Goal: Task Accomplishment & Management: Manage account settings

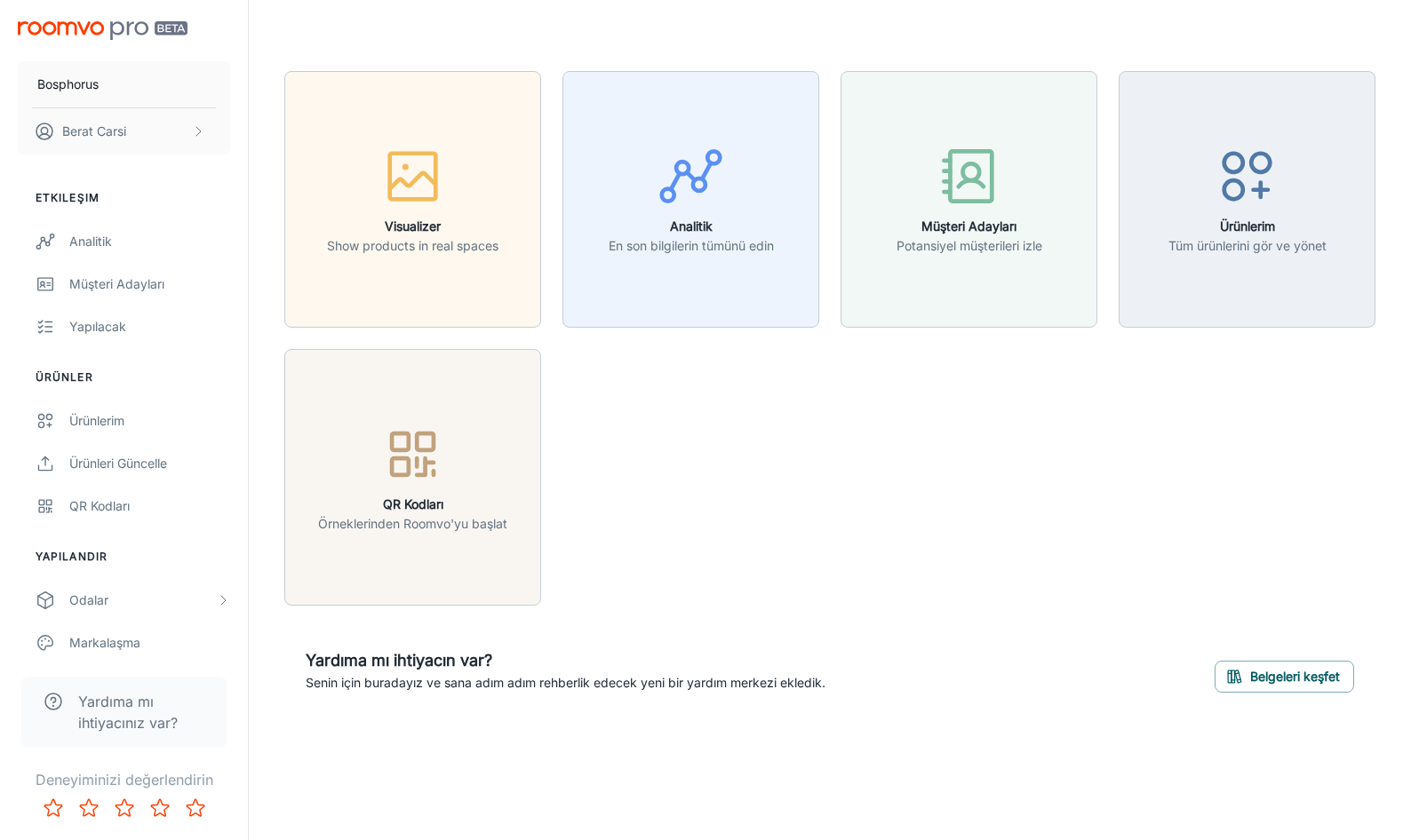
click at [773, 473] on div "Visualizer Show products in real spaces Analitik En son bilgilerin tümünü edin …" at bounding box center [819, 328] width 1113 height 556
click at [78, 85] on p "Bosphorus" at bounding box center [68, 84] width 61 height 20
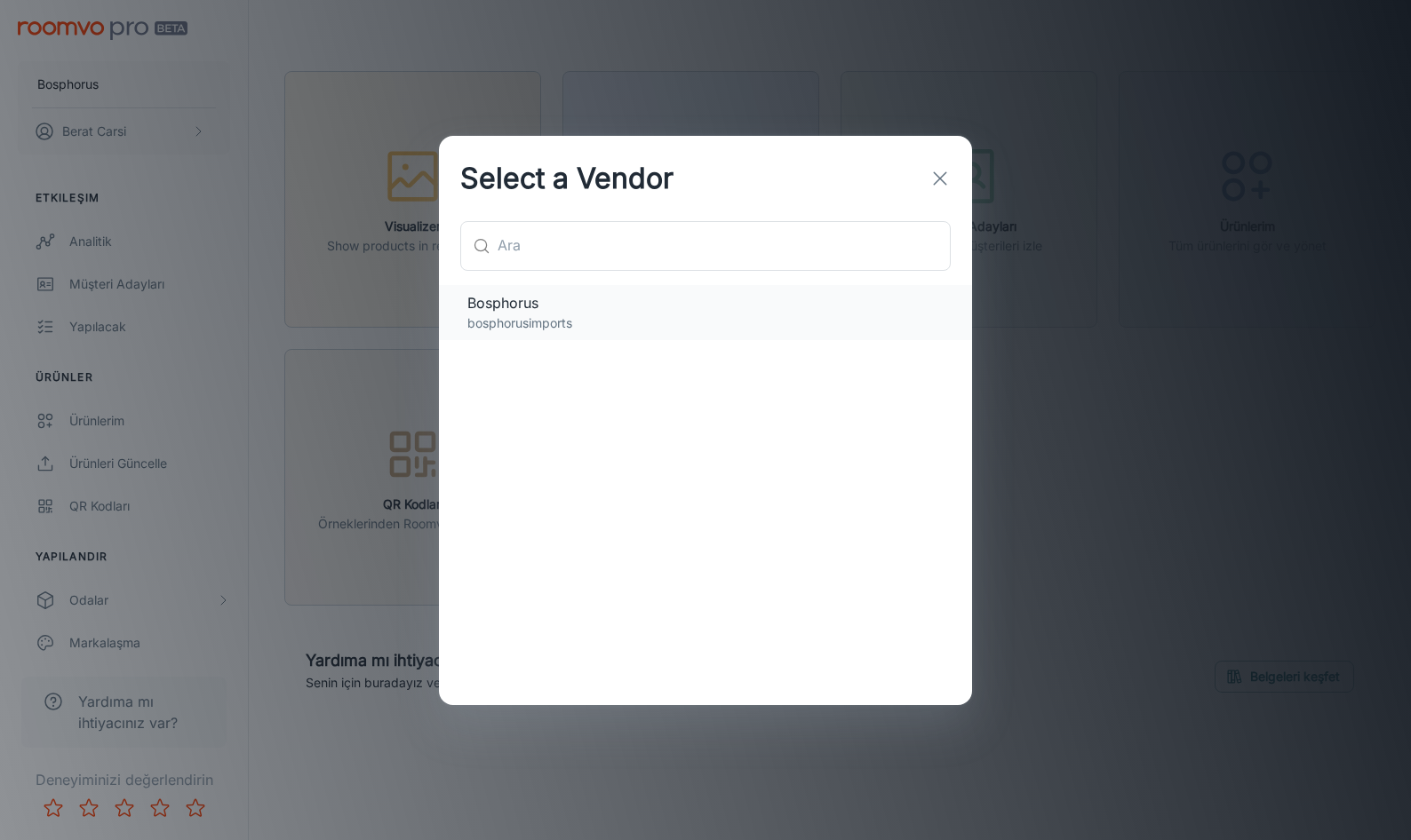
click at [547, 315] on p "bosphorusimports" at bounding box center [706, 322] width 476 height 20
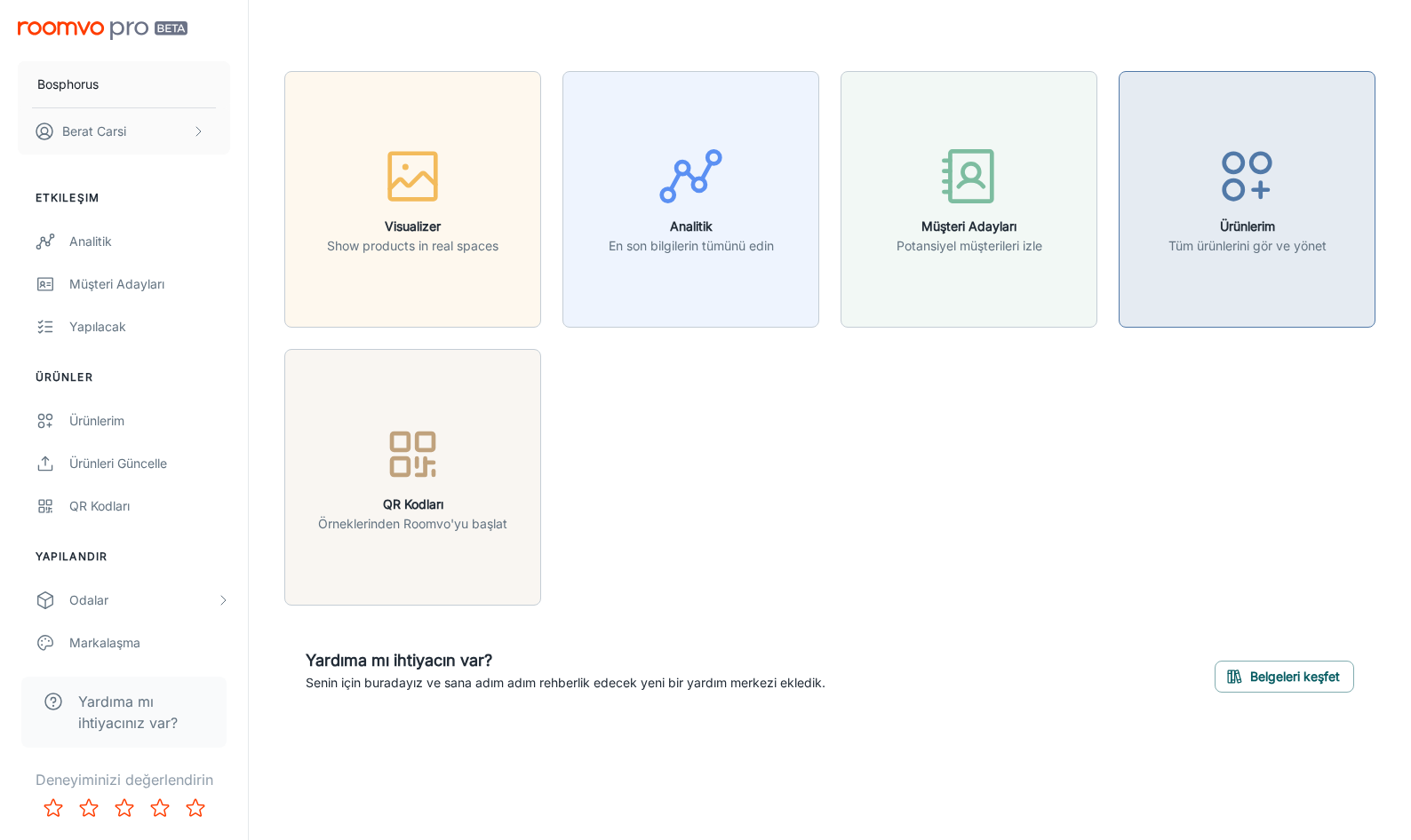
click at [1236, 243] on p "Tüm ürünlerini gör ve yönet" at bounding box center [1247, 245] width 158 height 20
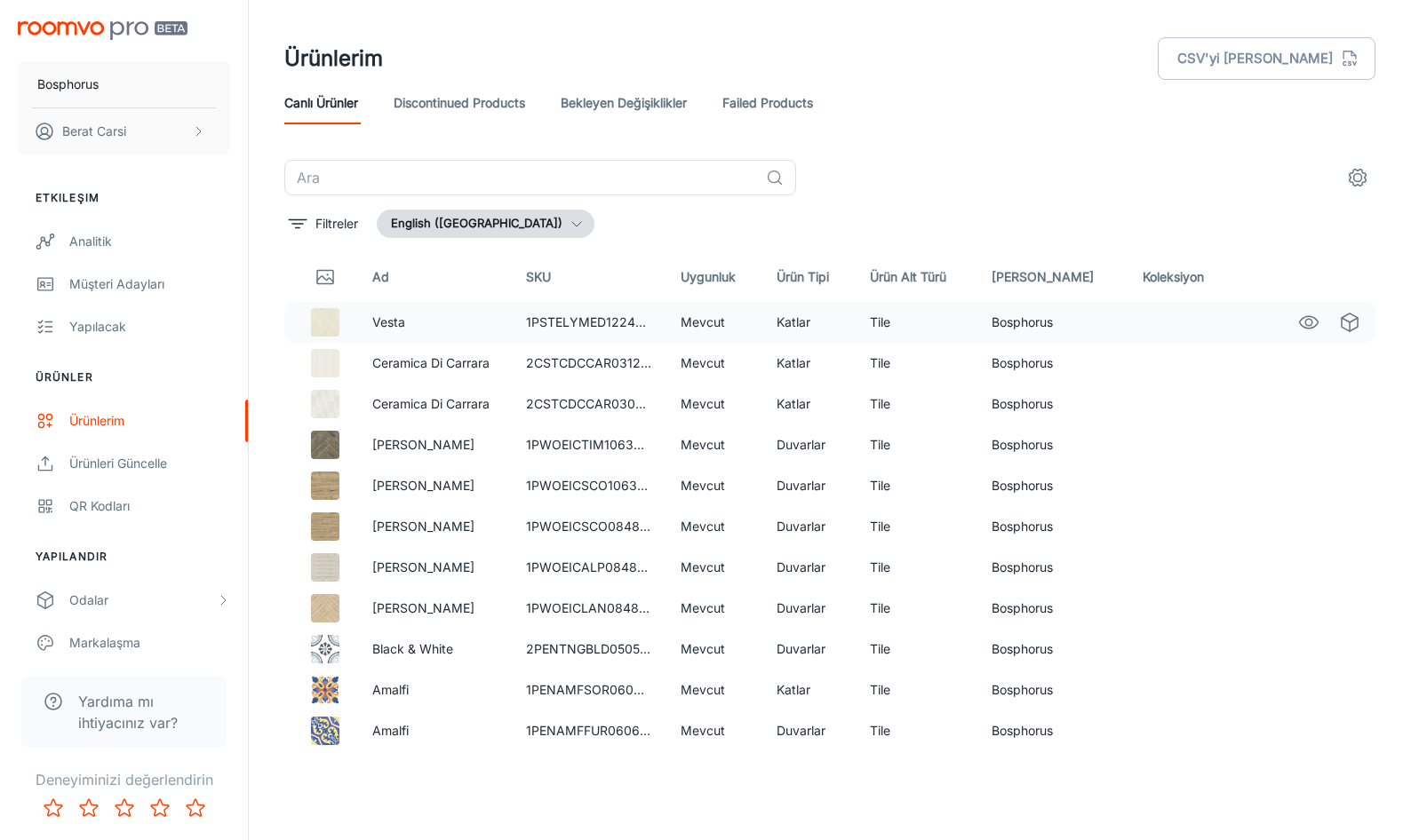
click at [405, 324] on p "Vesta" at bounding box center [435, 322] width 125 height 20
click at [614, 326] on td "1PSTELYMED1224MT" at bounding box center [588, 322] width 153 height 41
click at [624, 384] on p "2CSTCDCCAR0312MB" at bounding box center [594, 391] width 134 height 20
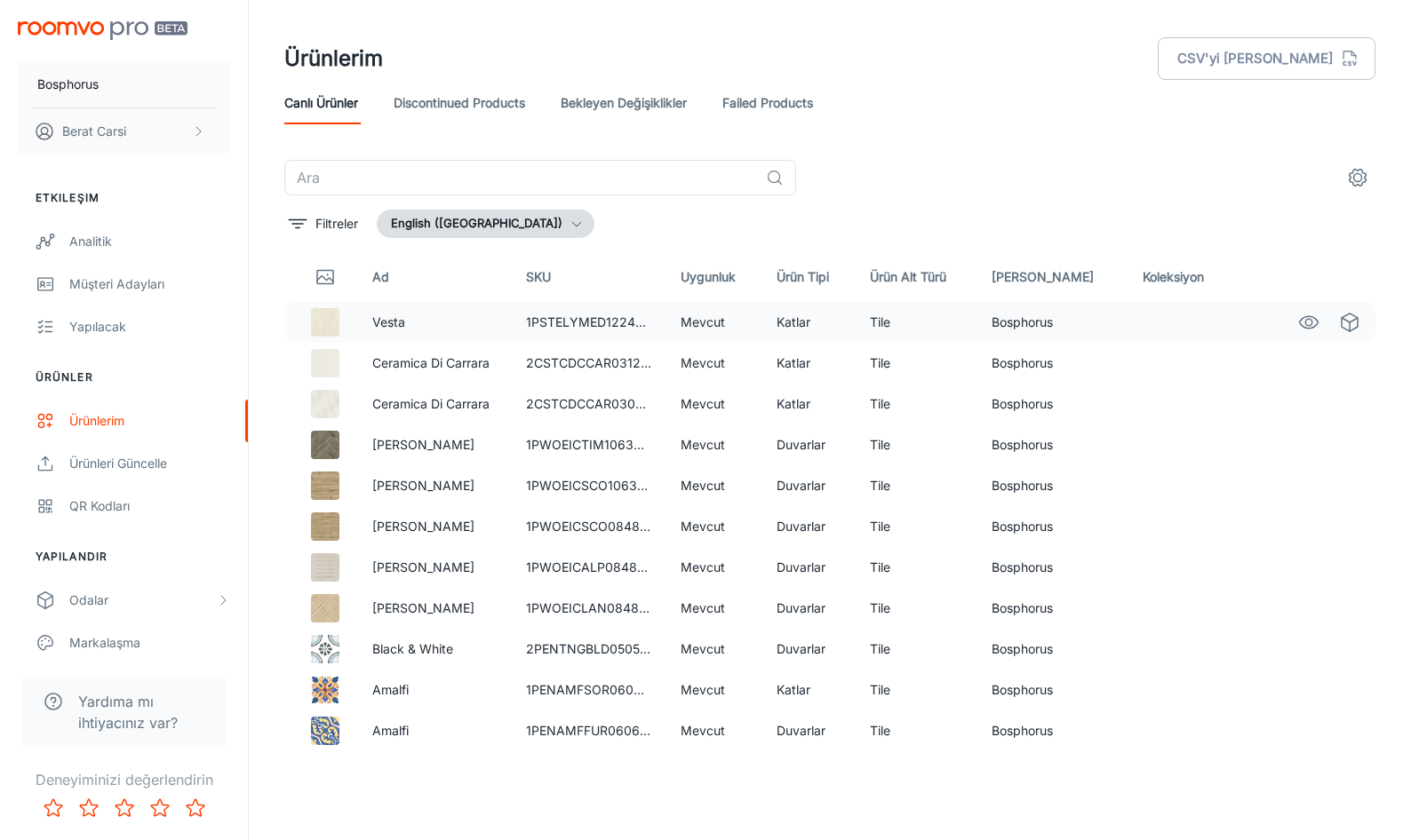
click at [1076, 322] on td "Bosphorus" at bounding box center [1052, 322] width 151 height 41
click at [116, 331] on div "Yapılacak" at bounding box center [150, 326] width 161 height 20
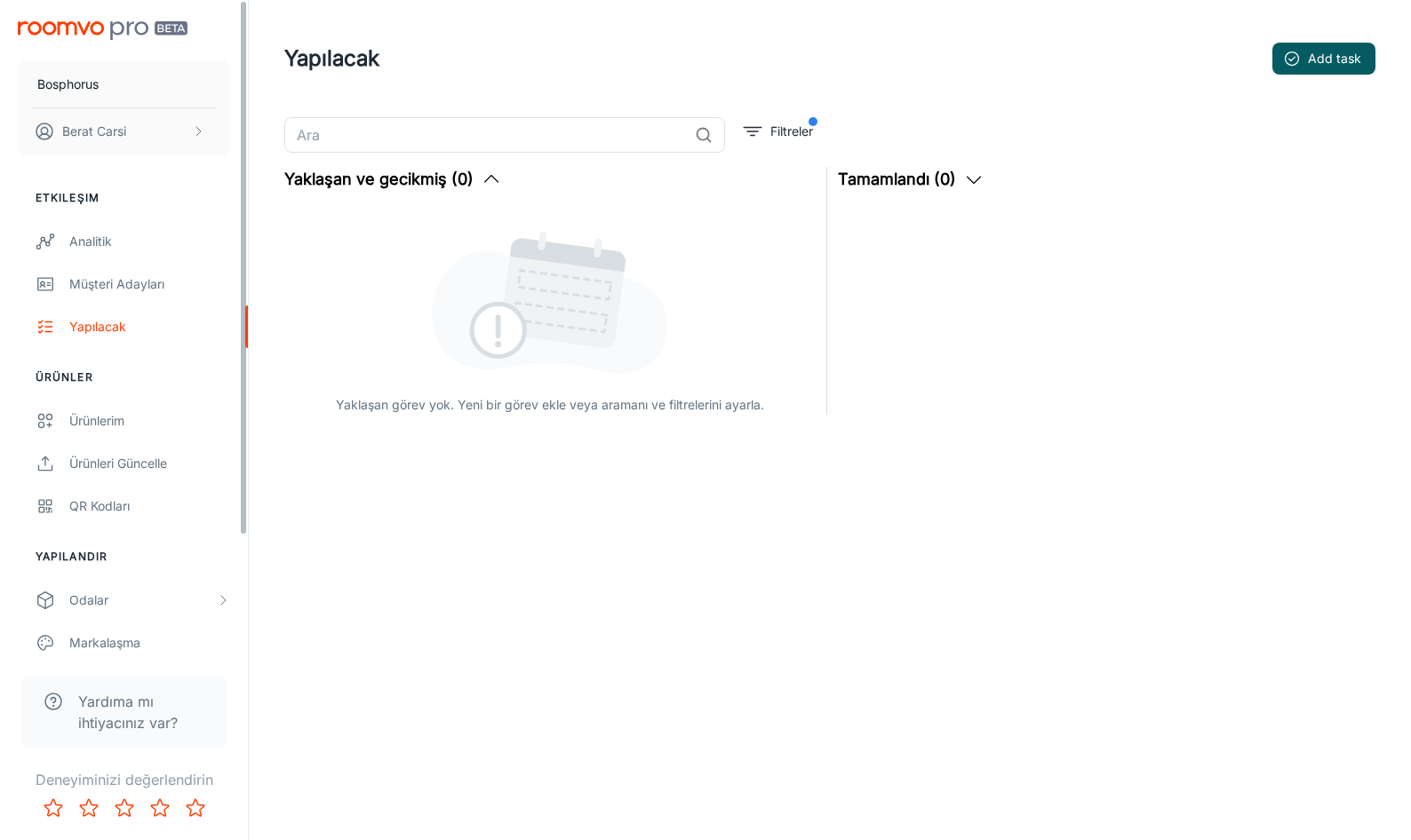
click at [402, 36] on div "Yapılacak Add task" at bounding box center [830, 59] width 1091 height 46
